Goal: Find specific page/section: Find specific page/section

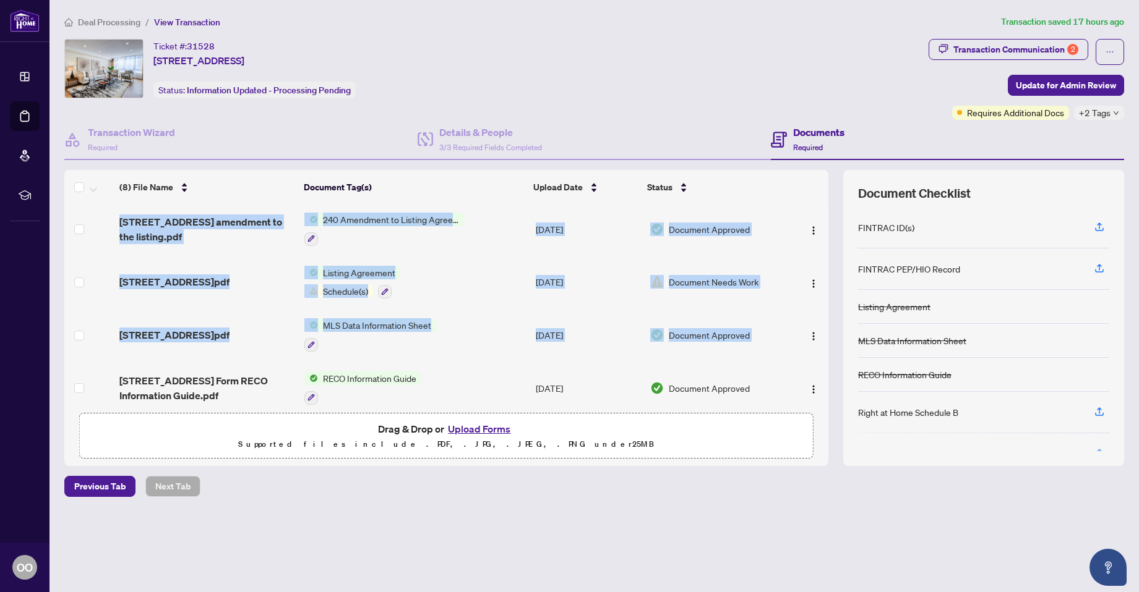
scroll to position [214, 0]
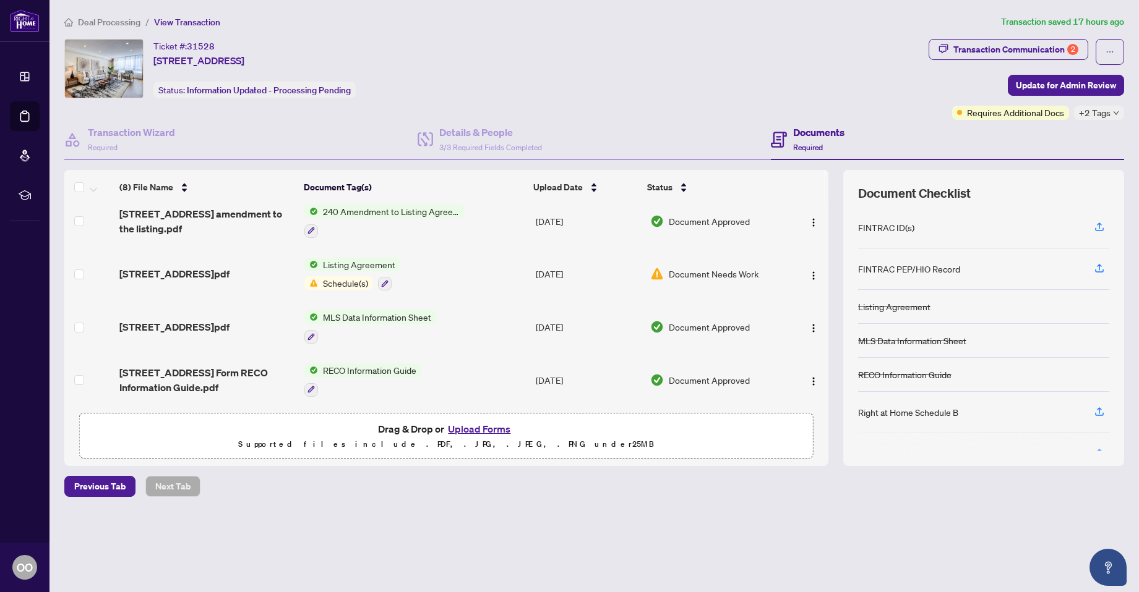
click at [466, 303] on td "MLS Data Information Sheet" at bounding box center [414, 327] width 231 height 53
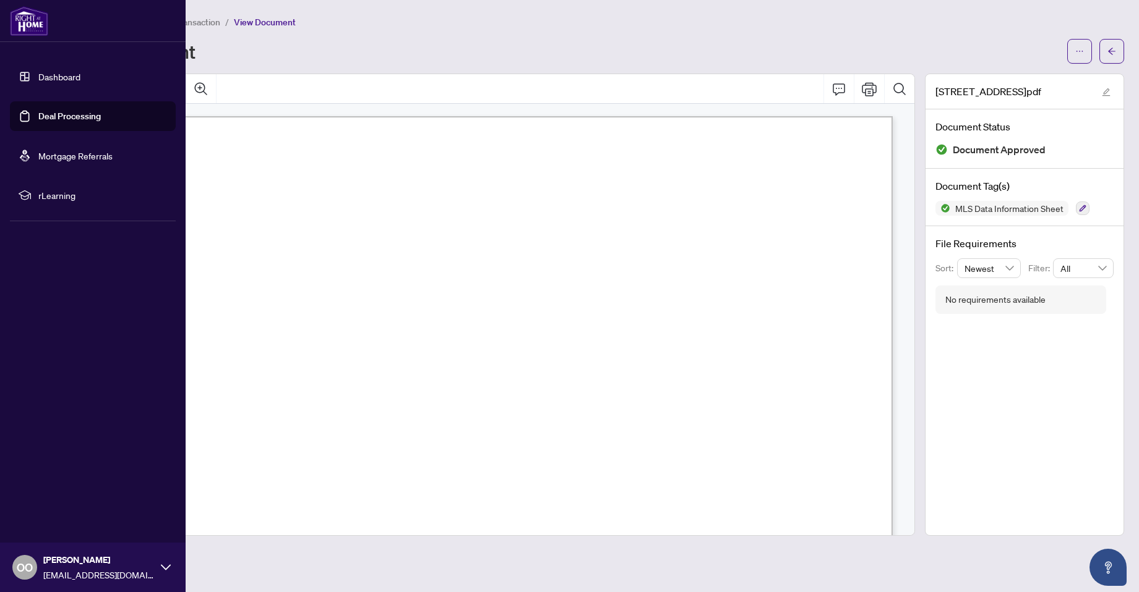
click at [45, 77] on link "Dashboard" at bounding box center [59, 76] width 42 height 11
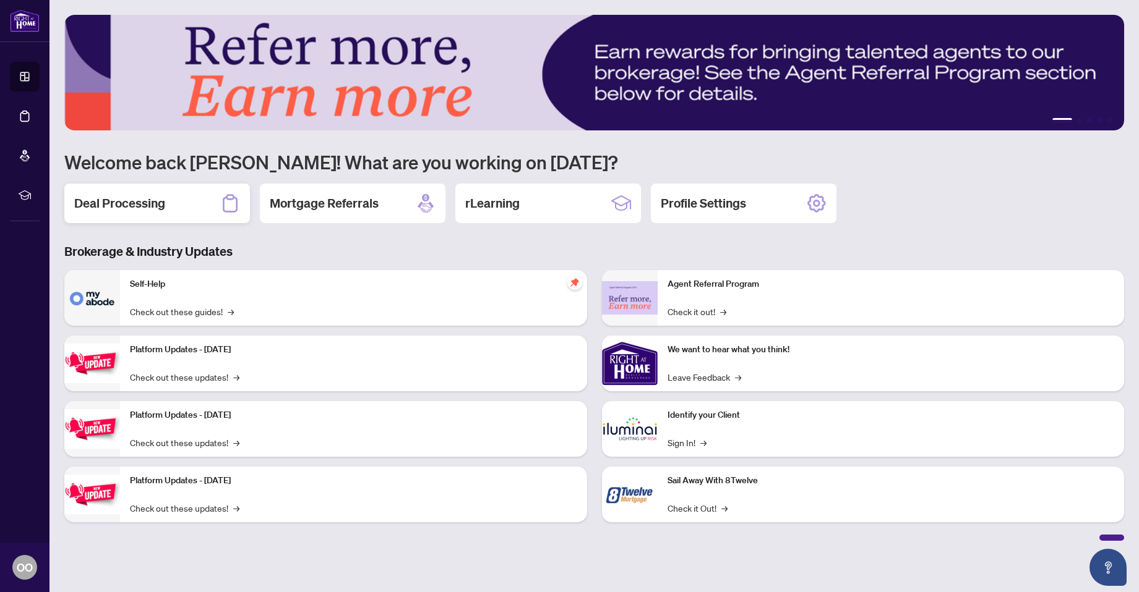
click at [136, 203] on h2 "Deal Processing" at bounding box center [119, 203] width 91 height 17
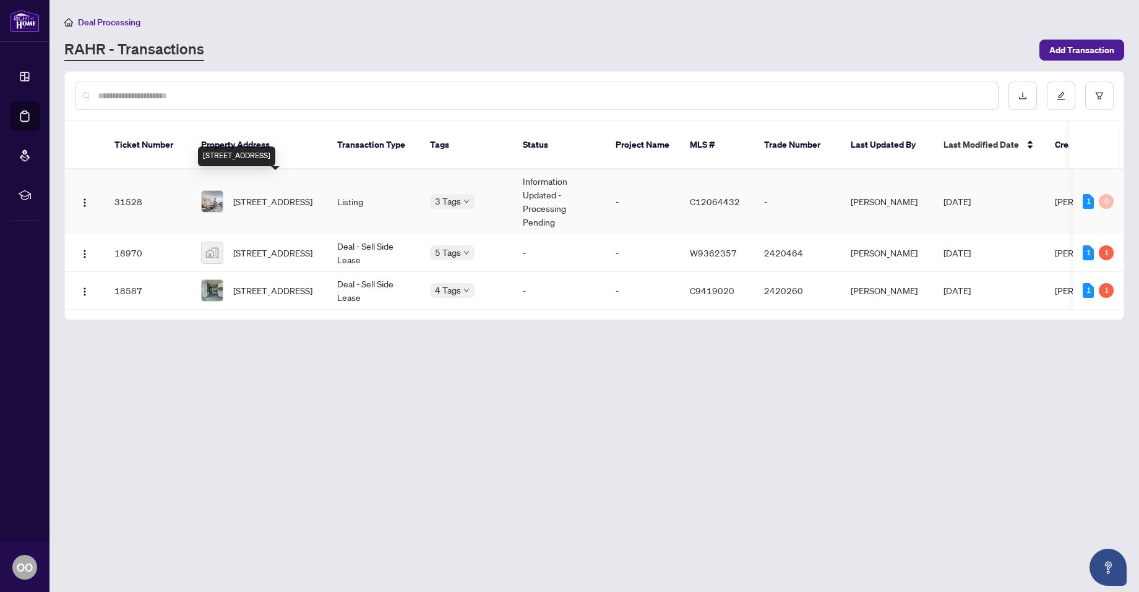
click at [267, 195] on span "[STREET_ADDRESS]" at bounding box center [272, 202] width 79 height 14
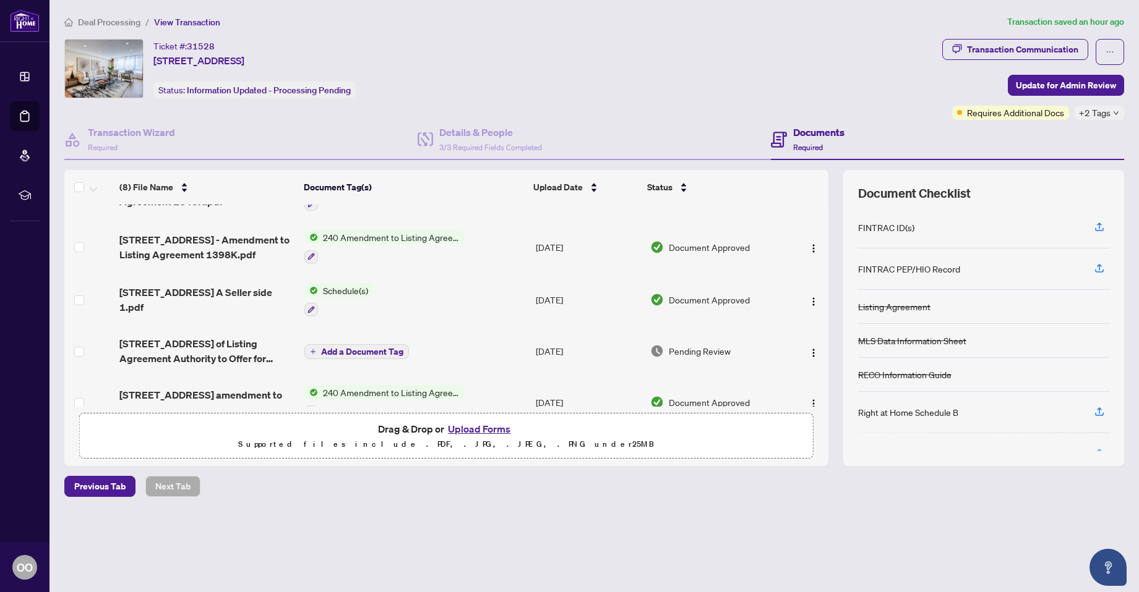
scroll to position [40, 0]
